Goal: Information Seeking & Learning: Check status

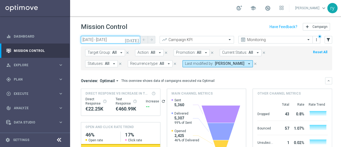
click at [111, 39] on input "[DATE] - [DATE]" at bounding box center [110, 40] width 59 height 8
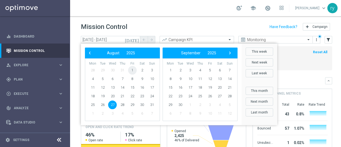
click at [132, 71] on span "1" at bounding box center [132, 70] width 9 height 9
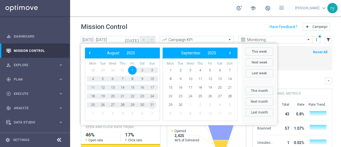
click at [154, 107] on span "31" at bounding box center [152, 104] width 9 height 9
type input "[DATE] - [DATE]"
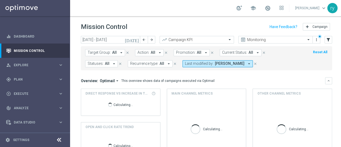
click at [247, 63] on icon "arrow_drop_down" at bounding box center [249, 63] width 5 height 5
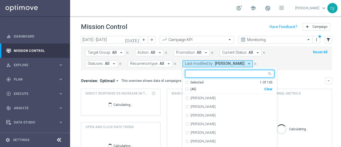
click at [0, 0] on div "Clear" at bounding box center [0, 0] width 0 height 0
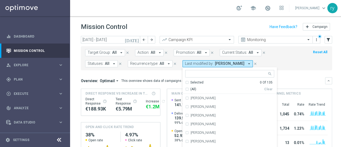
click at [204, 53] on icon "arrow_drop_down" at bounding box center [206, 52] width 5 height 5
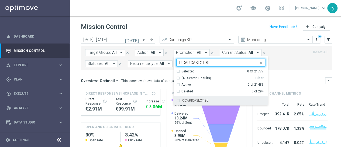
click at [199, 100] on label "RICARICASLOT 8L" at bounding box center [195, 100] width 27 height 3
type input "RICARICASLOT 8L"
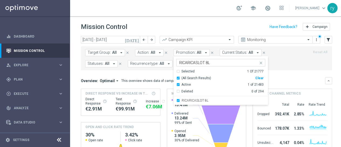
click at [278, 65] on form "Target Group: All arrow_drop_down close Action: All arrow_drop_down close Promo…" at bounding box center [194, 58] width 219 height 18
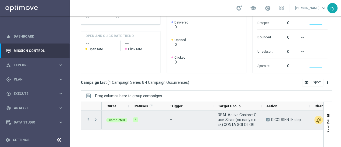
scroll to position [108, 0]
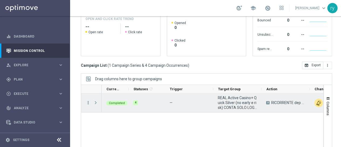
click at [88, 102] on icon "more_vert" at bounding box center [88, 102] width 5 height 5
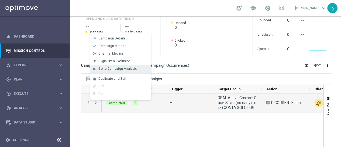
click at [97, 69] on div "bar_chart" at bounding box center [94, 69] width 8 height 4
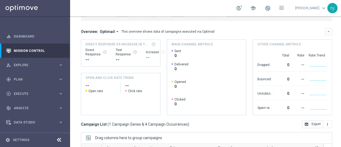
scroll to position [0, 0]
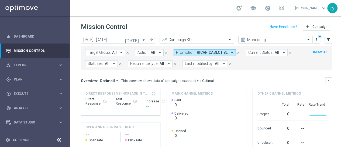
click at [230, 53] on icon "arrow_drop_down" at bounding box center [232, 52] width 5 height 5
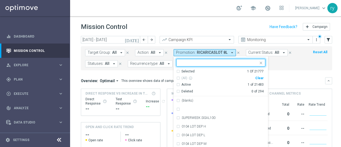
click at [0, 0] on div "Clear" at bounding box center [0, 0] width 0 height 0
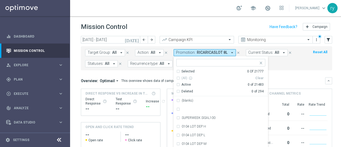
click at [217, 63] on input "text" at bounding box center [218, 62] width 79 height 5
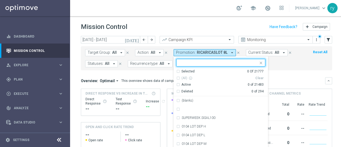
paste input "2508 RICARICA20 [GEOGRAPHIC_DATA]"
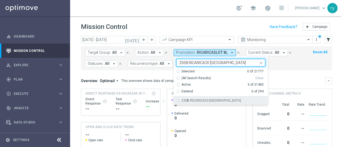
drag, startPoint x: 204, startPoint y: 99, endPoint x: 214, endPoint y: 94, distance: 11.5
click at [204, 99] on label "2508 RICARICA20 [GEOGRAPHIC_DATA]" at bounding box center [211, 100] width 59 height 3
type input "2508 RICARICA20 [GEOGRAPHIC_DATA]"
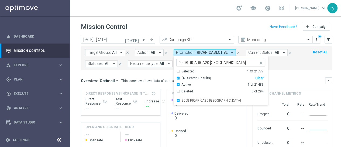
click at [280, 69] on div "Target Group: All arrow_drop_down close Action: All arrow_drop_down close Promo…" at bounding box center [206, 58] width 251 height 24
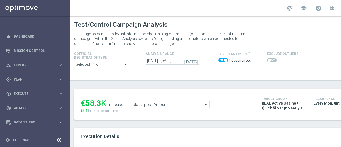
click at [220, 59] on span at bounding box center [223, 60] width 9 height 4
click at [220, 59] on input "checkbox" at bounding box center [223, 60] width 9 height 4
checkbox input "false"
click at [270, 61] on span at bounding box center [271, 60] width 9 height 4
click at [270, 61] on input "checkbox" at bounding box center [271, 60] width 9 height 4
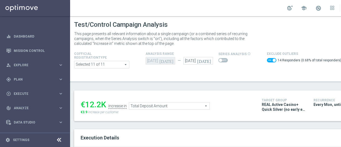
click at [268, 59] on span at bounding box center [271, 60] width 9 height 4
click at [268, 59] on input "checkbox" at bounding box center [271, 60] width 9 height 4
checkbox input "false"
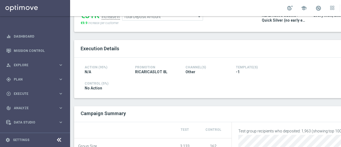
scroll to position [27, 0]
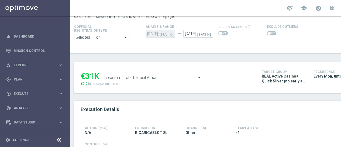
click at [165, 77] on span "Total Deposit Amount" at bounding box center [162, 77] width 80 height 7
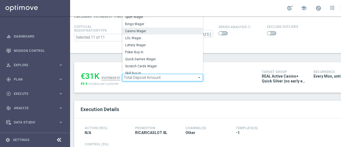
click at [167, 31] on span "Casino Wager" at bounding box center [162, 31] width 75 height 4
type input "Casino Wager"
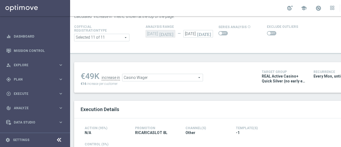
click at [268, 32] on span at bounding box center [269, 33] width 3 height 3
click at [267, 31] on input "checkbox" at bounding box center [271, 33] width 9 height 4
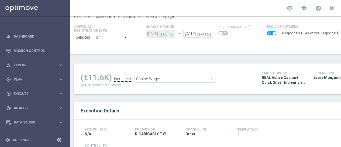
click at [270, 30] on div "35 Responders (1.4% of total responders)" at bounding box center [303, 34] width 73 height 8
click at [269, 32] on span at bounding box center [271, 33] width 9 height 4
click at [269, 32] on input "checkbox" at bounding box center [271, 33] width 9 height 4
checkbox input "false"
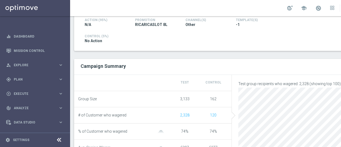
scroll to position [54, 0]
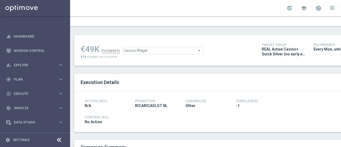
click at [149, 53] on span "Casino Wager" at bounding box center [162, 50] width 80 height 7
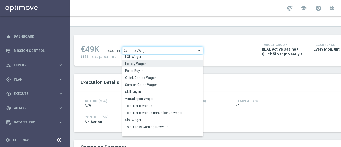
scroll to position [74, 0]
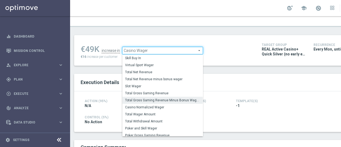
click at [152, 100] on span "Total Gross Gaming Revenue Minus Bonus Wagared" at bounding box center [162, 100] width 75 height 4
type input "Total Gross Gaming Revenue Minus Bonus Wagared"
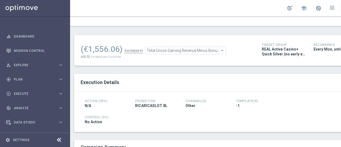
click at [267, 8] on span at bounding box center [271, 6] width 9 height 4
click at [267, 8] on input "checkbox" at bounding box center [271, 6] width 9 height 4
checkbox input "true"
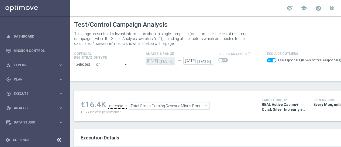
scroll to position [81, 0]
